Goal: Find contact information: Find contact information

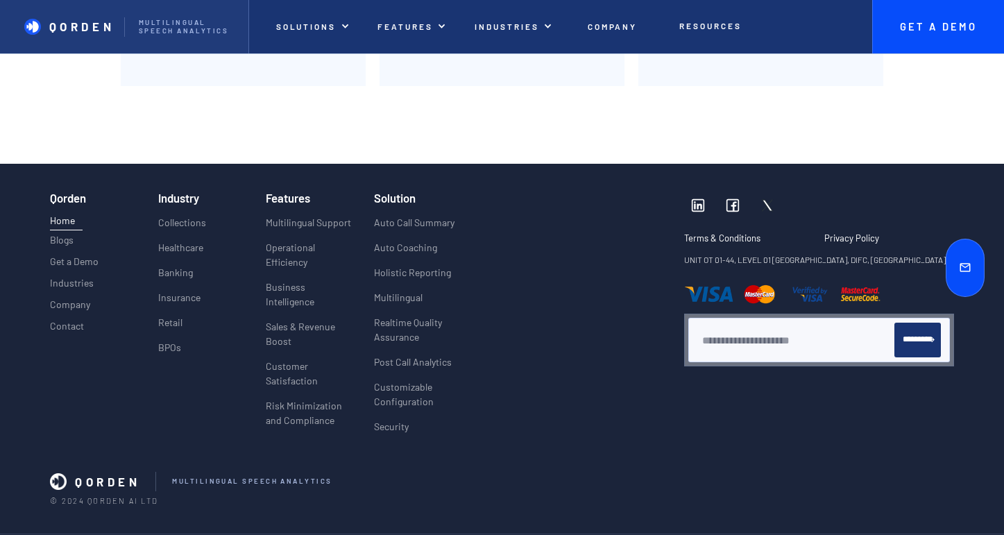
scroll to position [5256, 0]
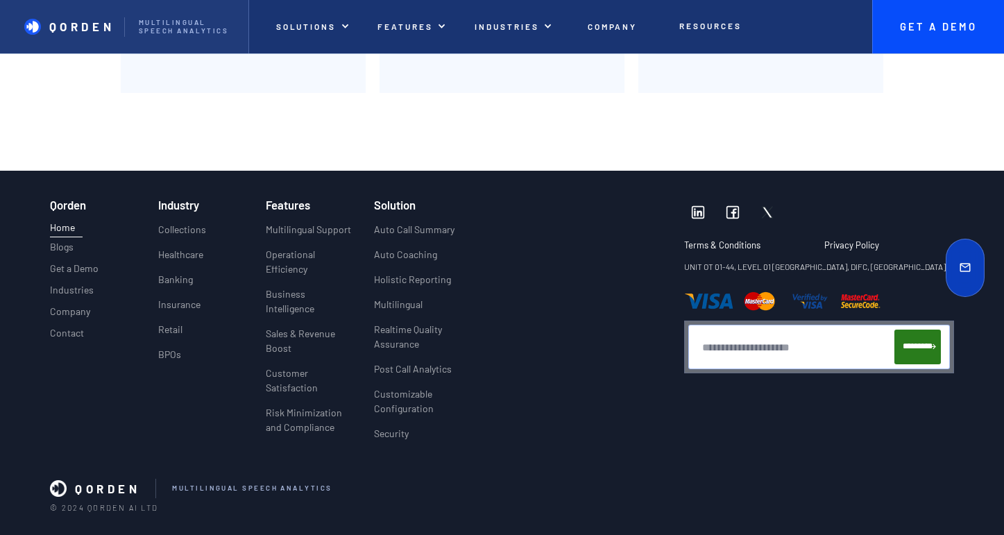
click at [905, 364] on input "*********" at bounding box center [918, 347] width 47 height 35
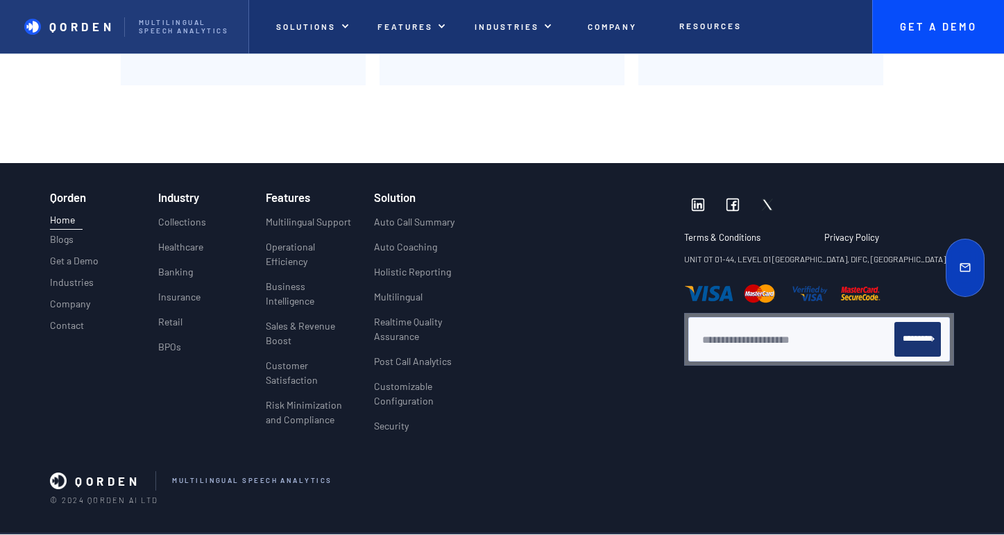
scroll to position [5259, 0]
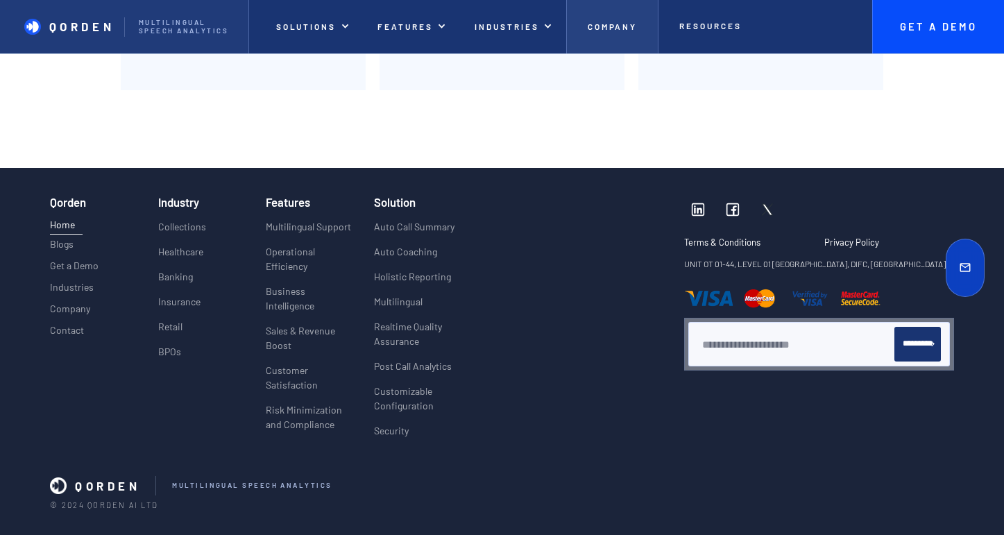
click at [648, 26] on link "Company" at bounding box center [612, 26] width 92 height 53
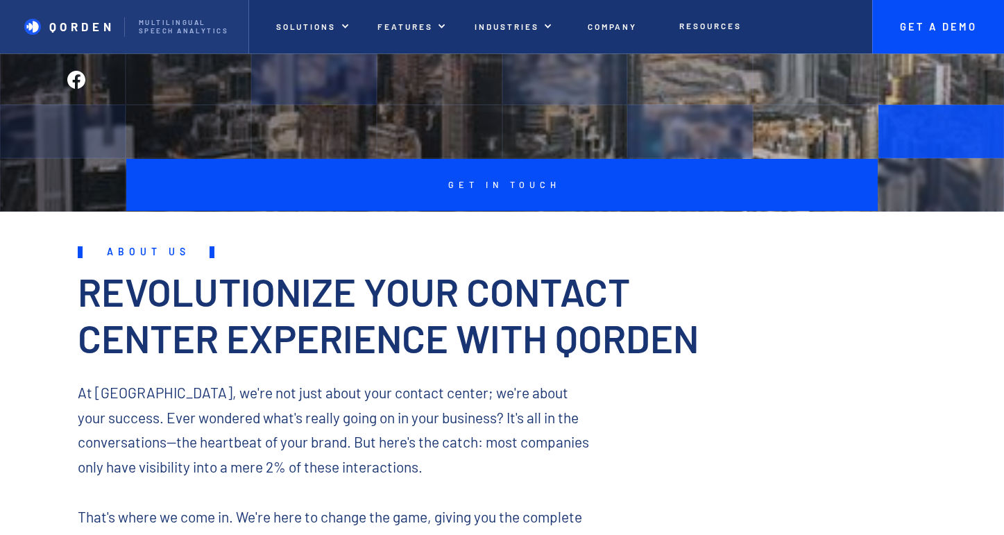
scroll to position [269, 0]
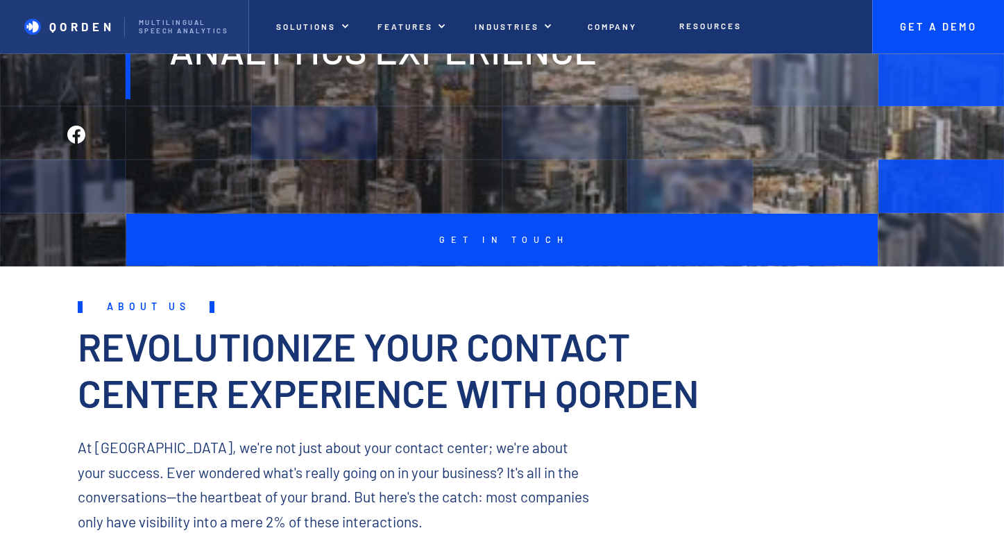
click at [494, 243] on p "Get in touch" at bounding box center [502, 240] width 135 height 10
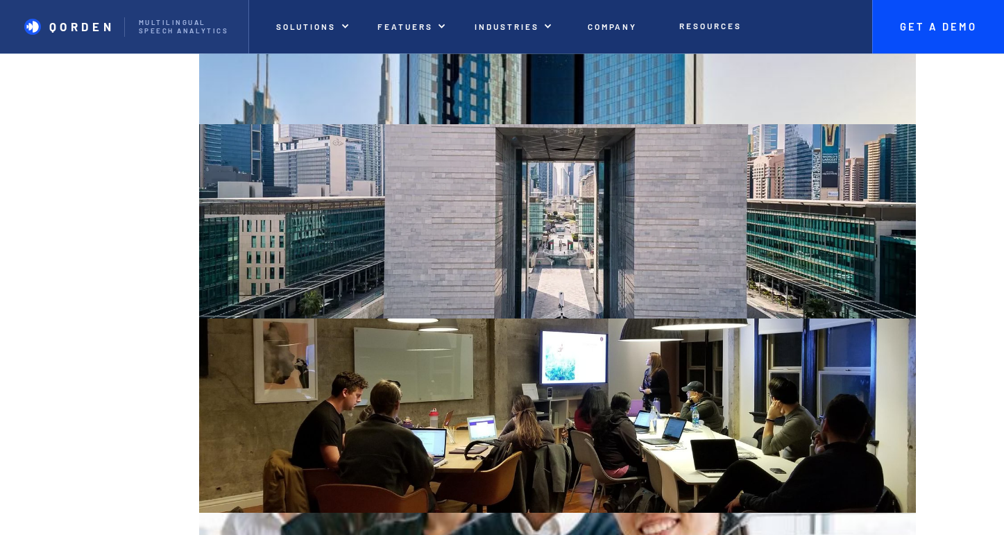
scroll to position [1509, 0]
